Goal: Navigation & Orientation: Find specific page/section

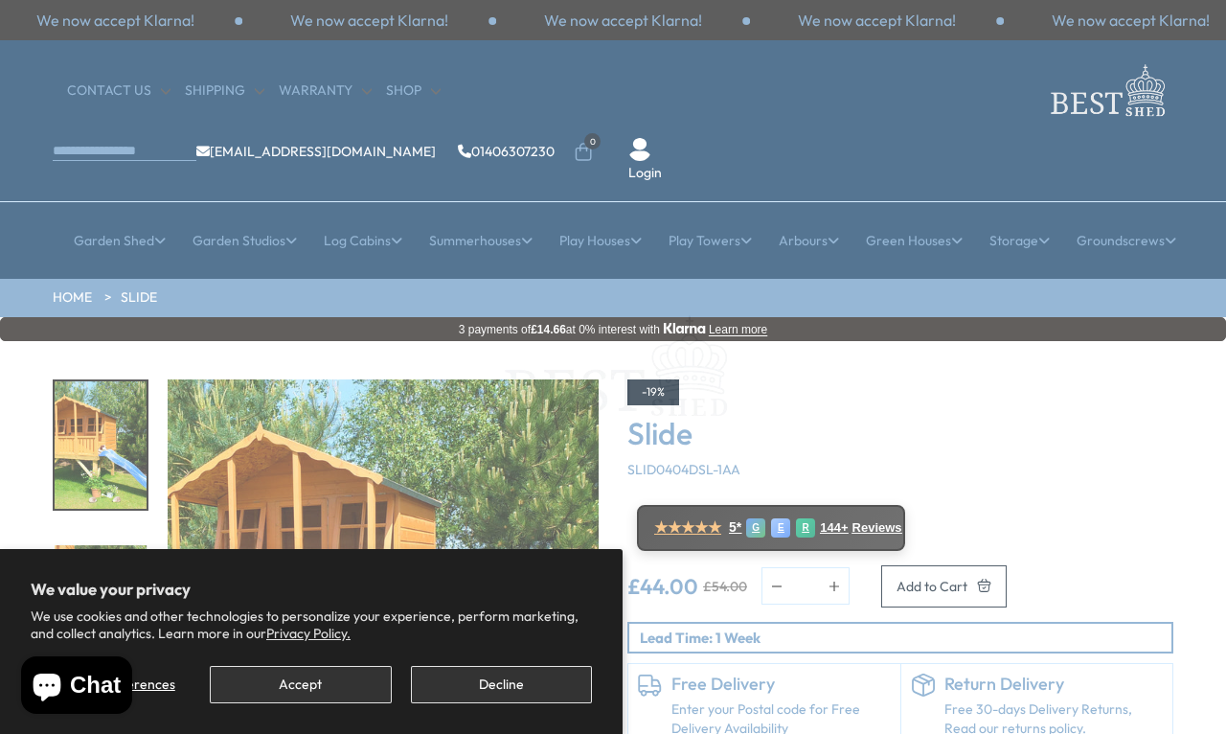
scroll to position [10, 0]
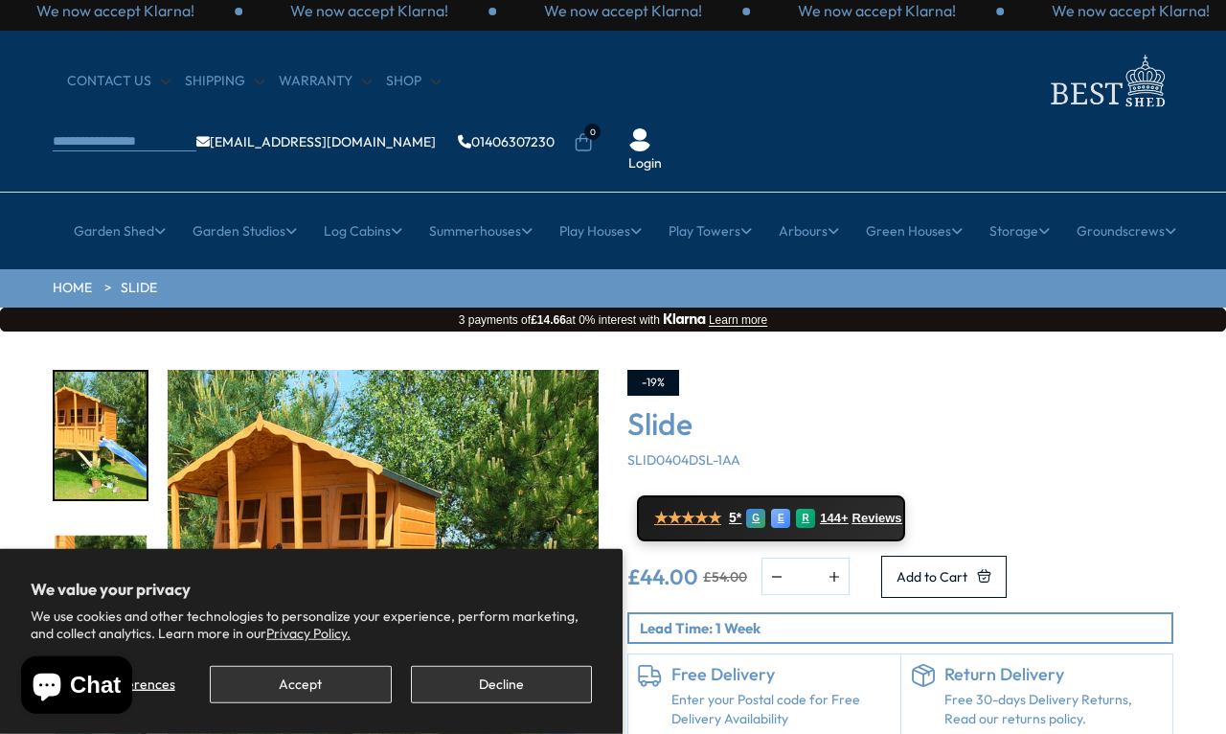
click at [530, 679] on button "Decline" at bounding box center [501, 684] width 181 height 37
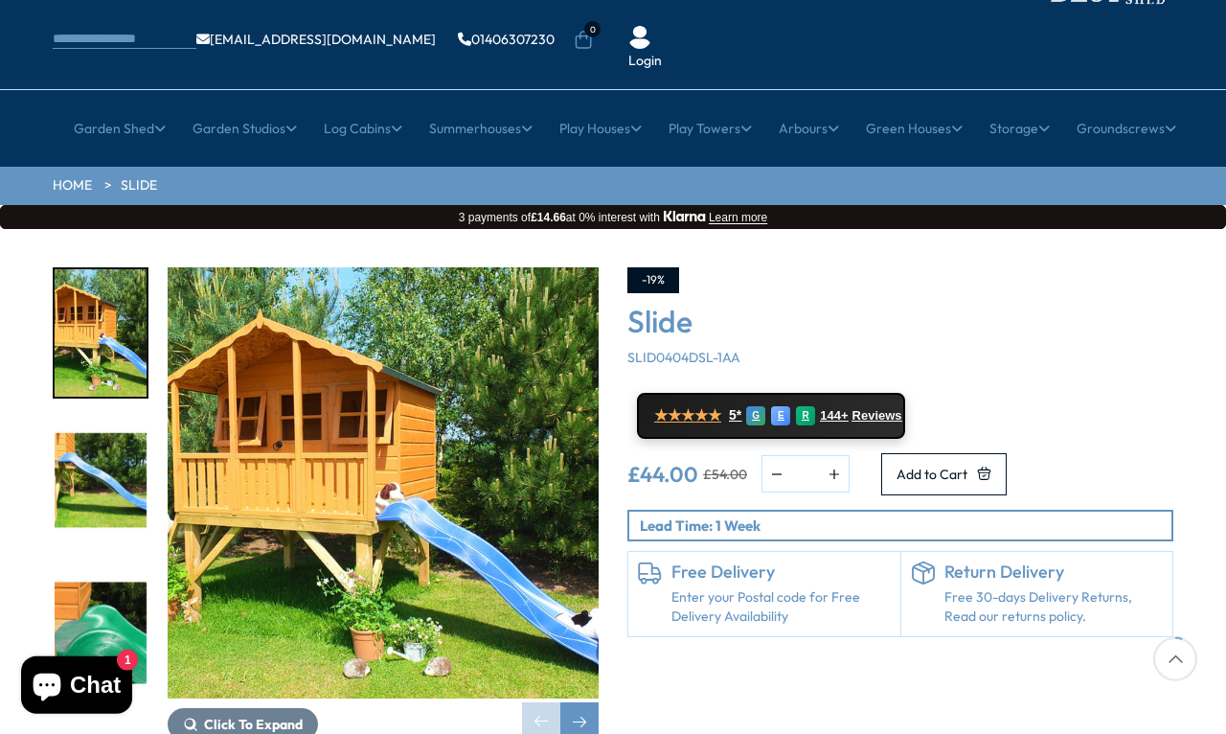
scroll to position [0, 0]
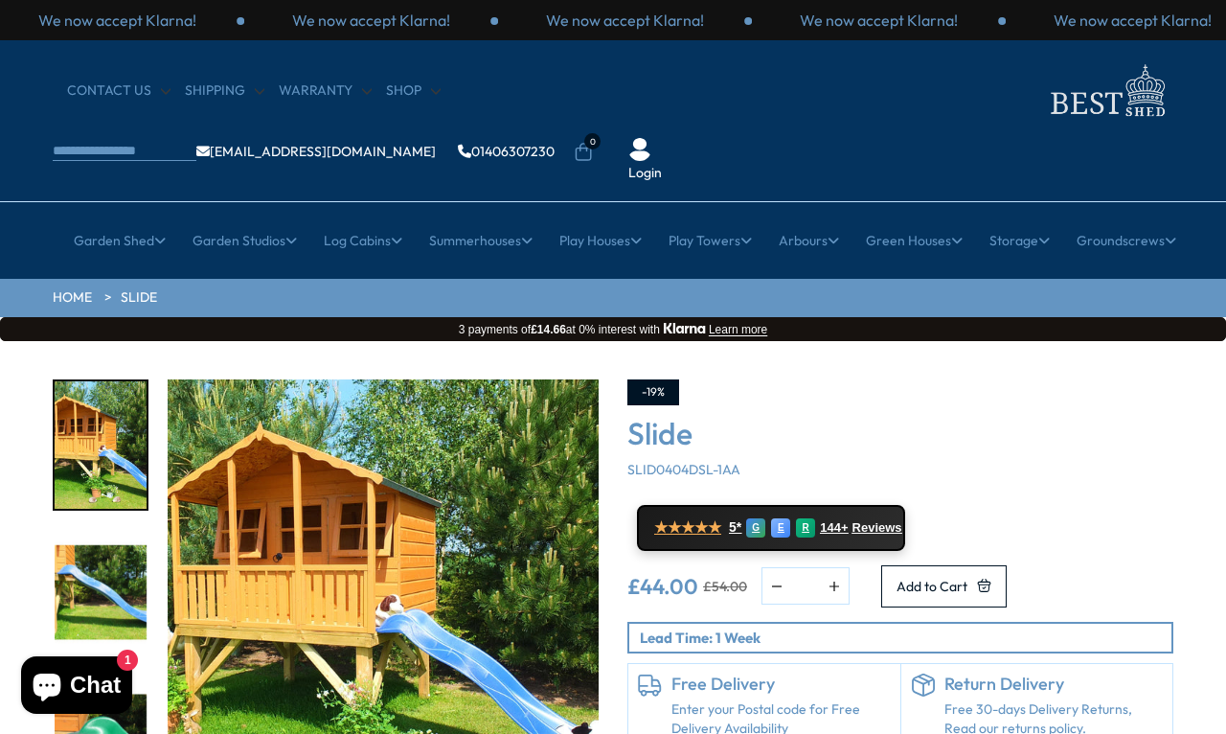
click at [292, 308] on h4 "Play Towers by Type" at bounding box center [229, 325] width 228 height 34
click at [238, 342] on link "All Play Towers" at bounding box center [228, 359] width 93 height 34
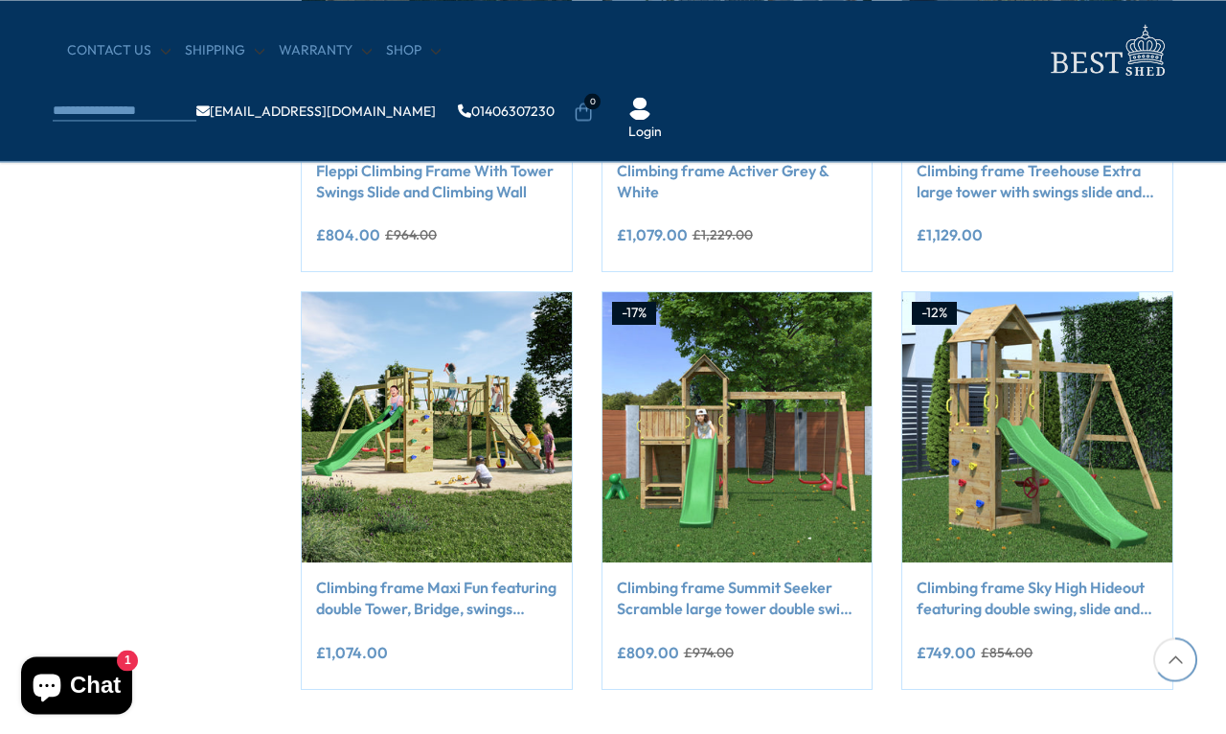
scroll to position [1442, 0]
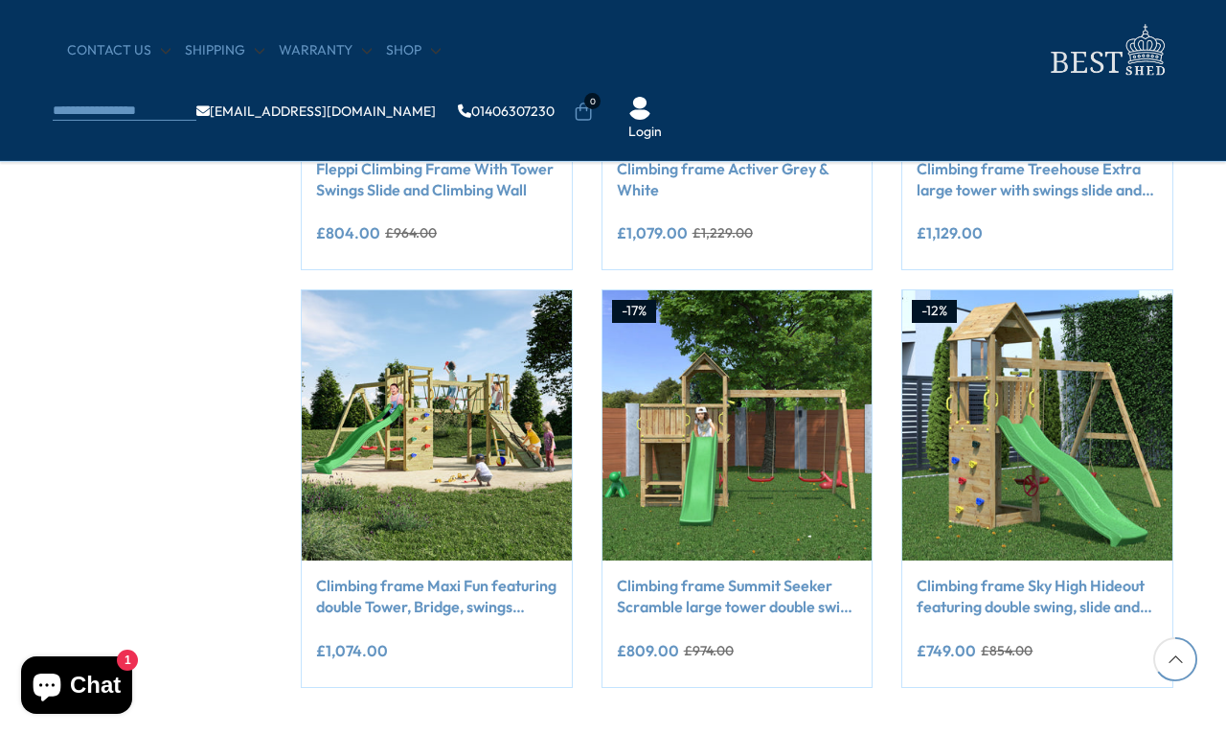
click at [756, 733] on link "→" at bounding box center [763, 740] width 28 height 29
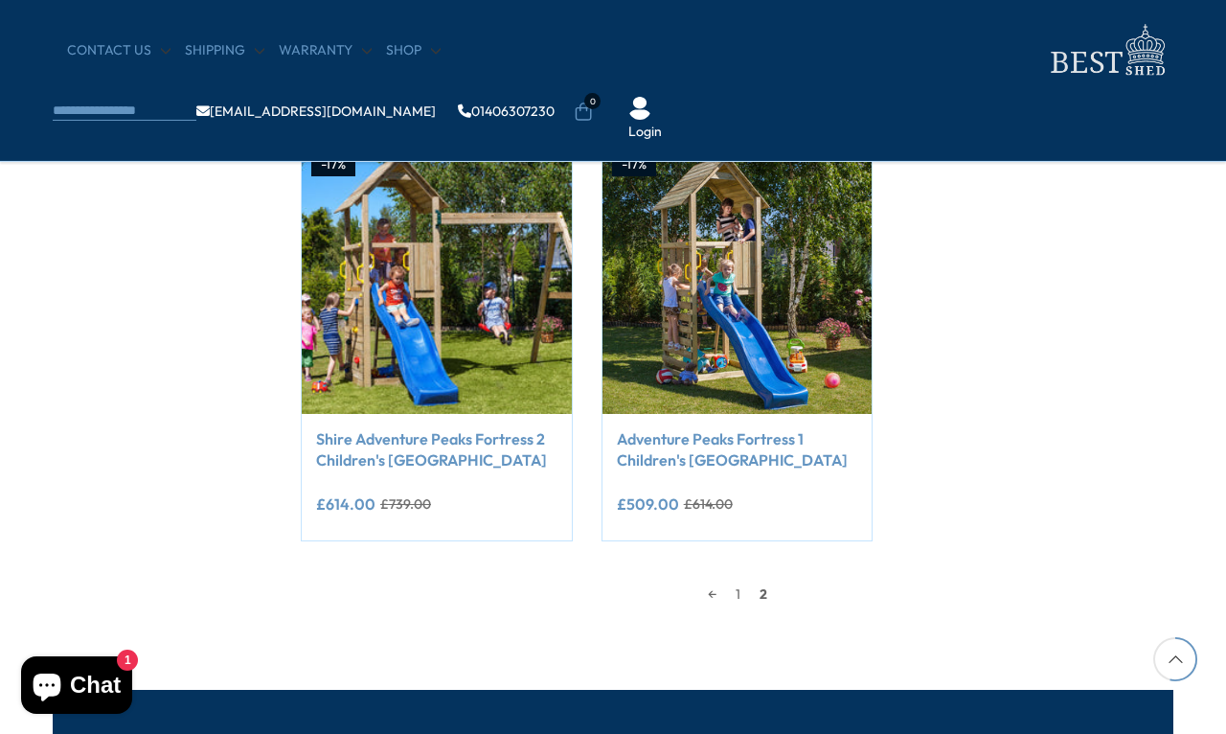
scroll to position [757, 0]
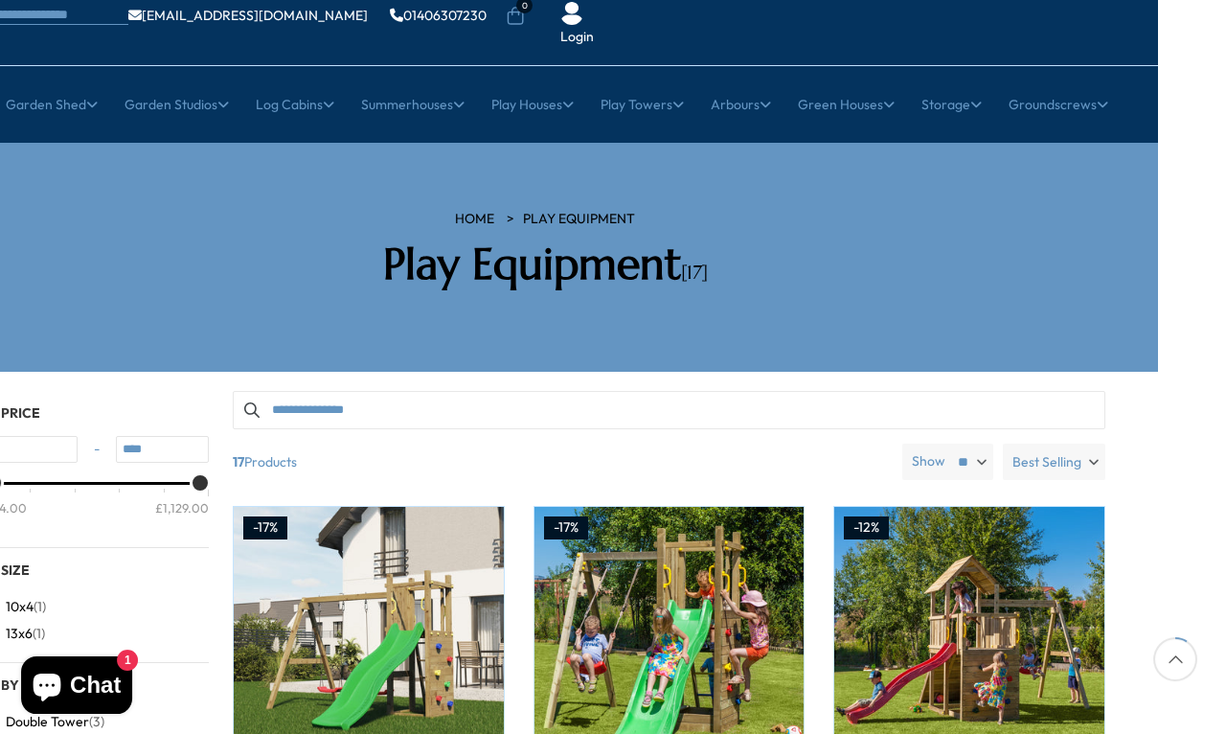
scroll to position [134, 68]
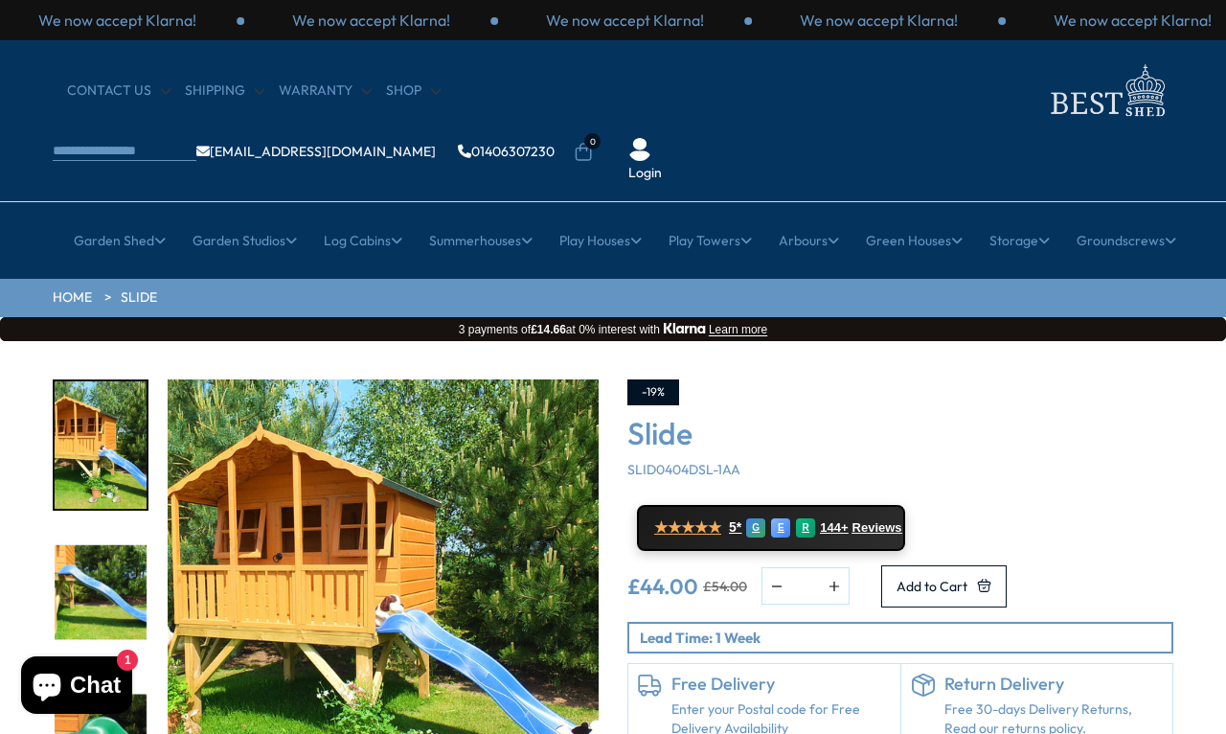
click at [270, 342] on link "All Summerhouses" at bounding box center [229, 359] width 114 height 34
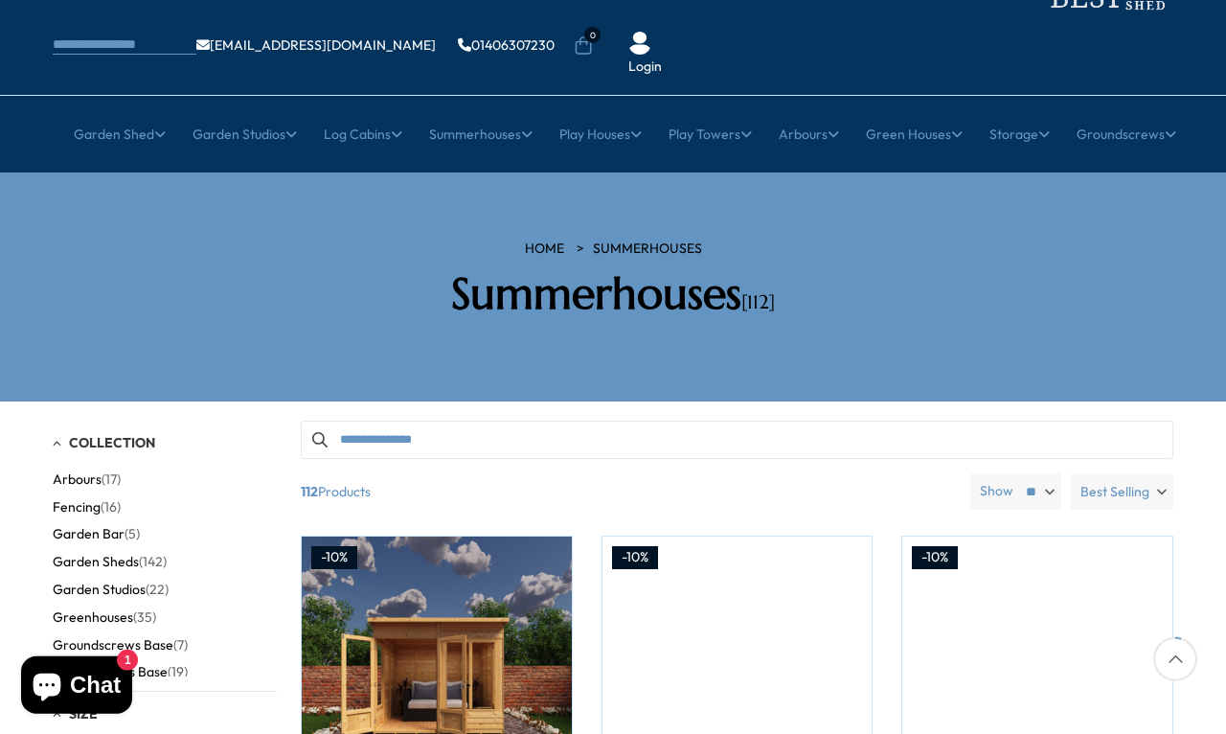
scroll to position [109, 0]
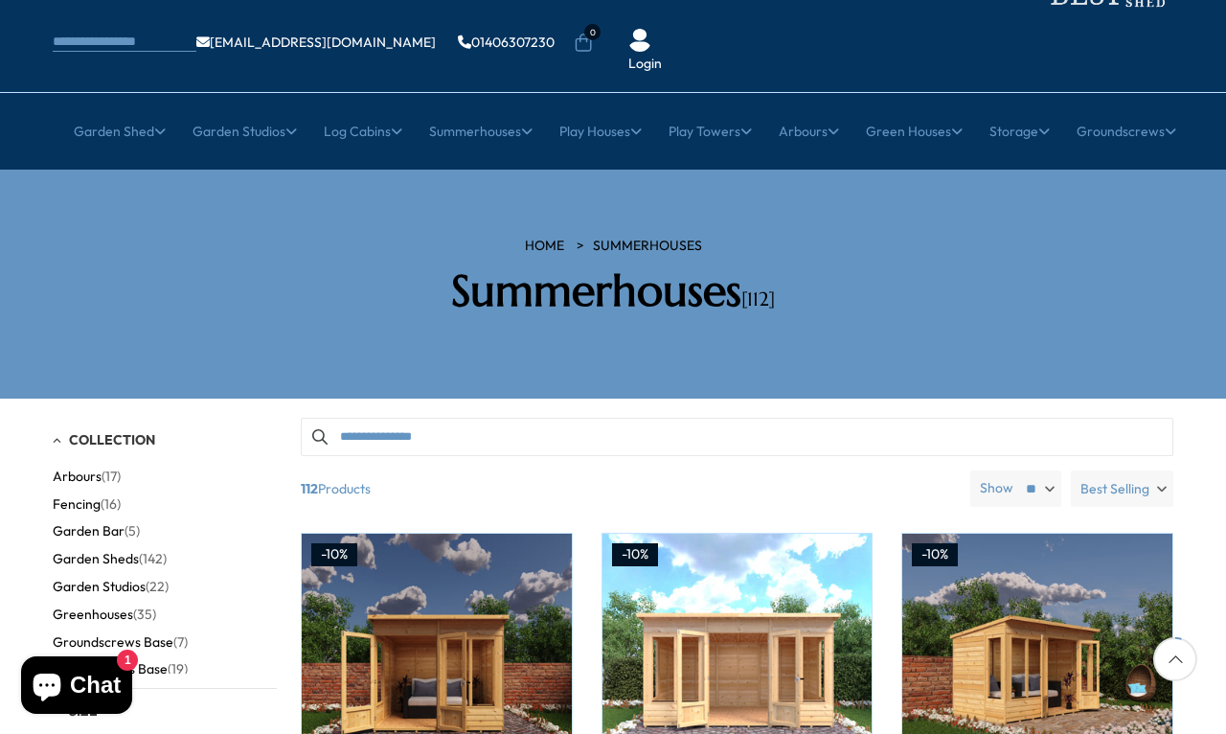
click at [101, 496] on span "Fencing" at bounding box center [77, 504] width 48 height 16
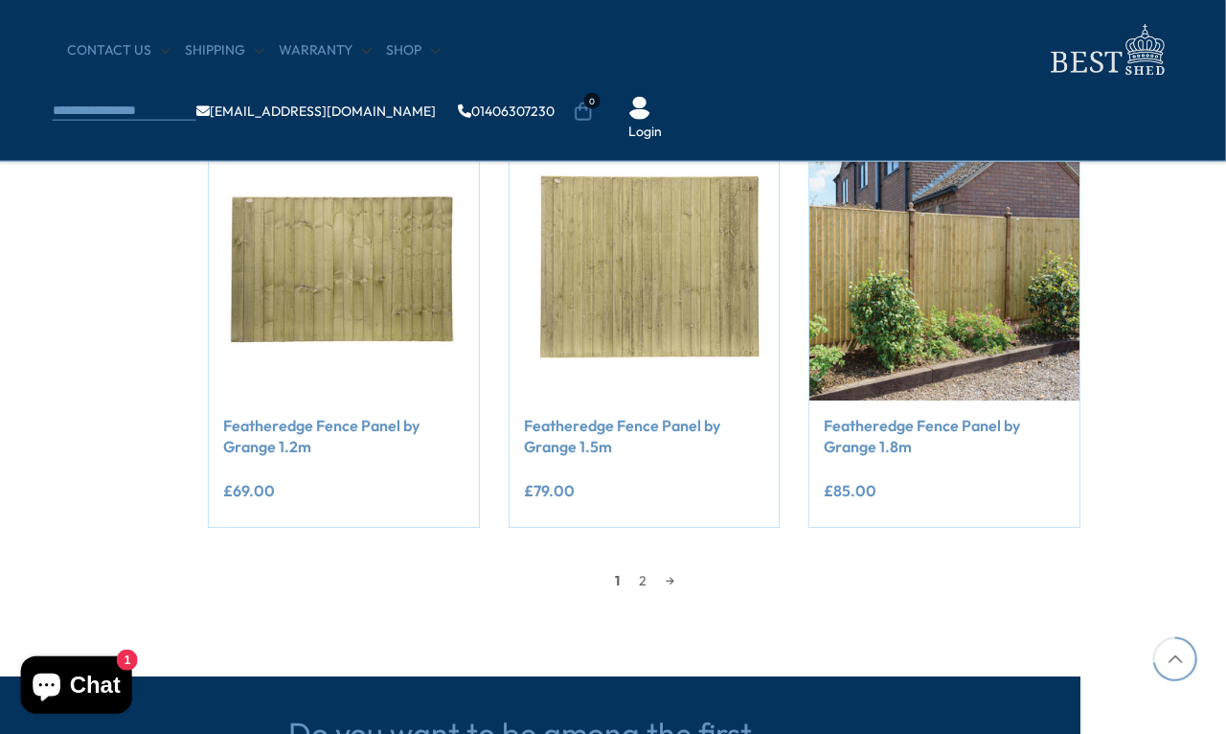
scroll to position [1608, 94]
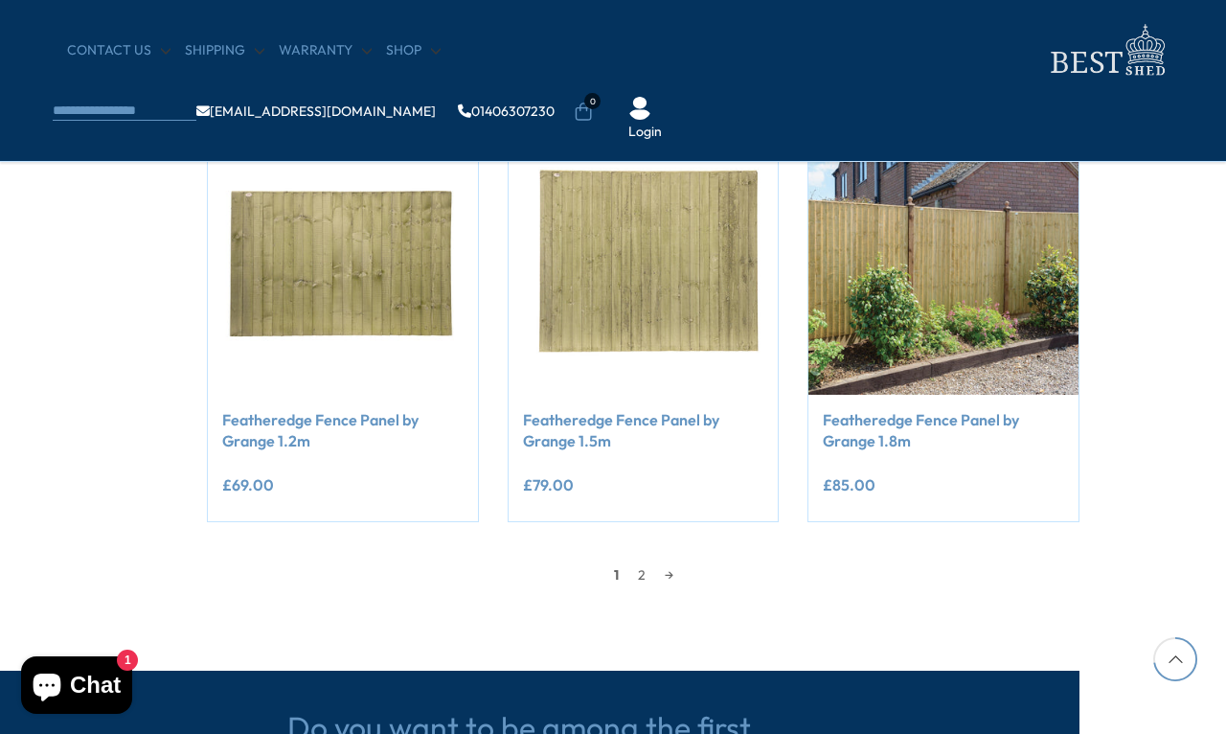
click at [645, 571] on link "2" at bounding box center [642, 575] width 27 height 29
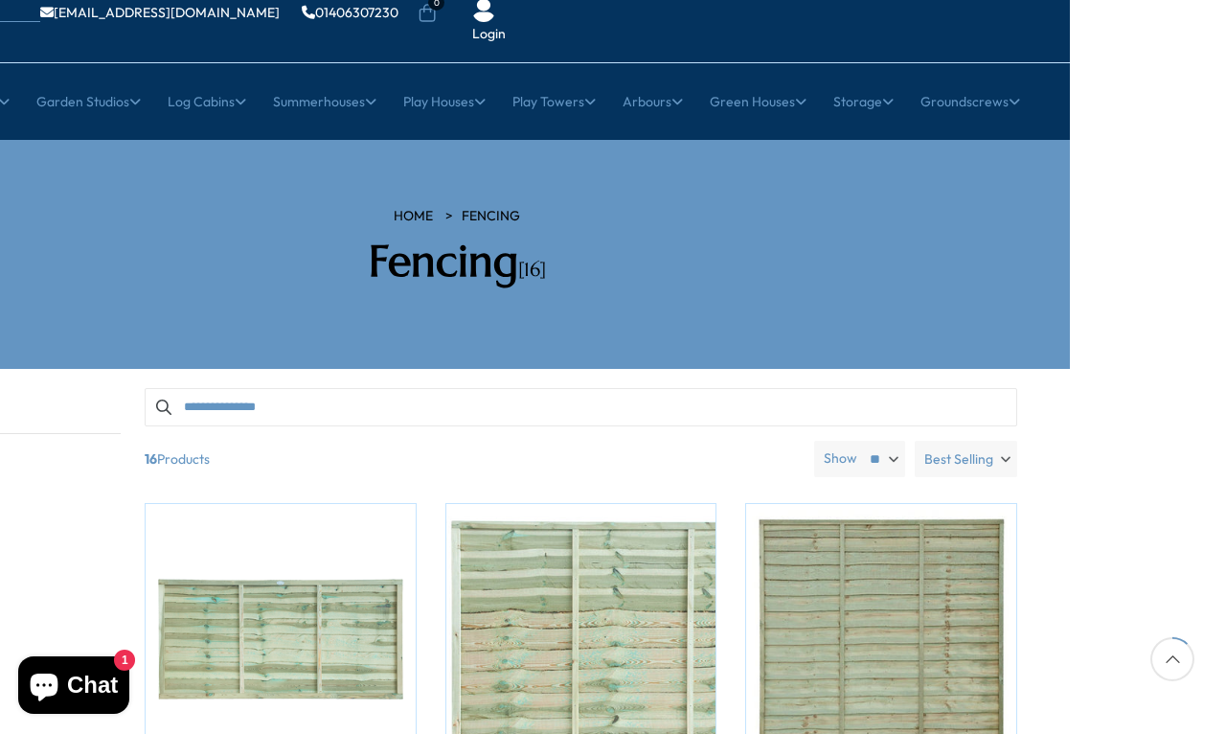
scroll to position [0, 153]
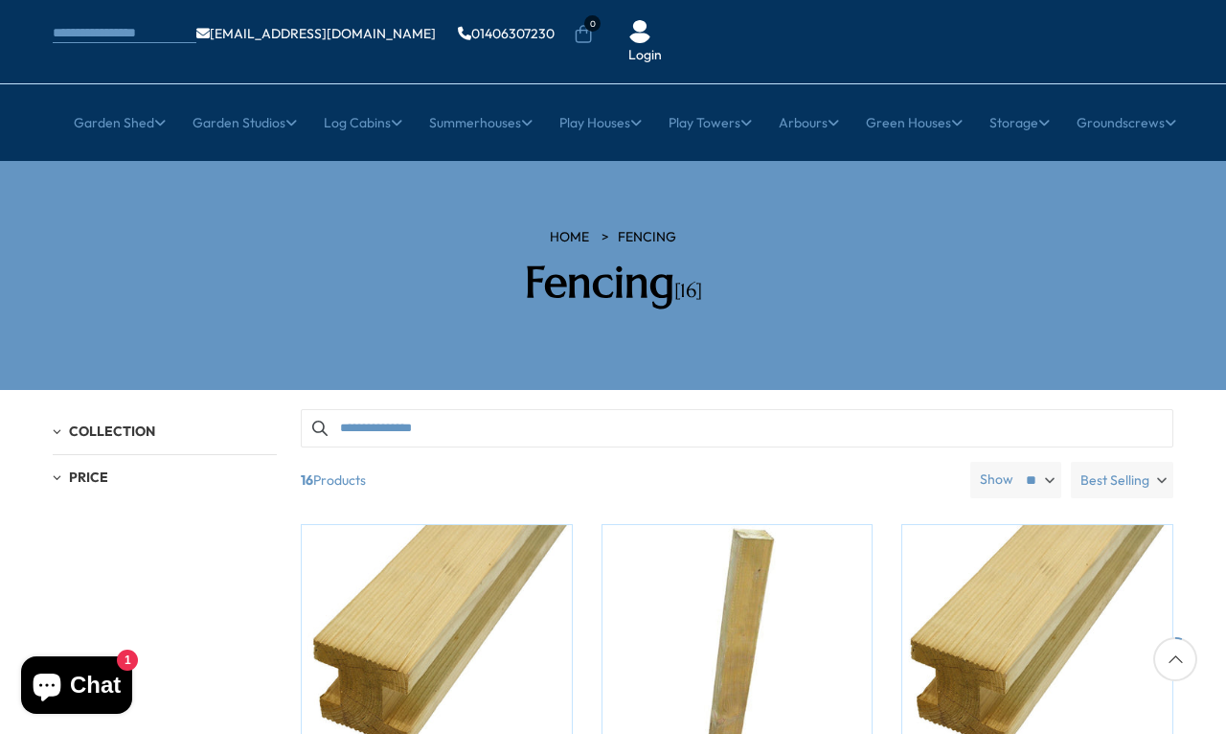
scroll to position [118, 0]
